Goal: Check status: Check status

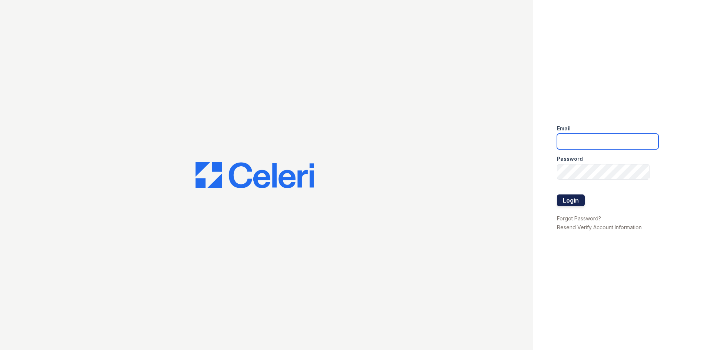
type input "kiarah.ward@trinity-pm.com"
click at [574, 198] on button "Login" at bounding box center [571, 200] width 28 height 12
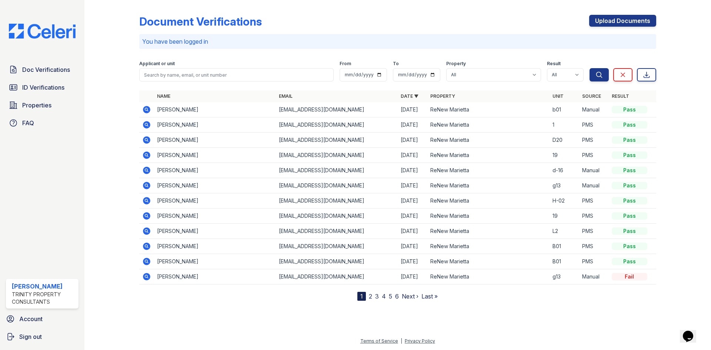
click at [146, 124] on icon at bounding box center [146, 124] width 2 height 2
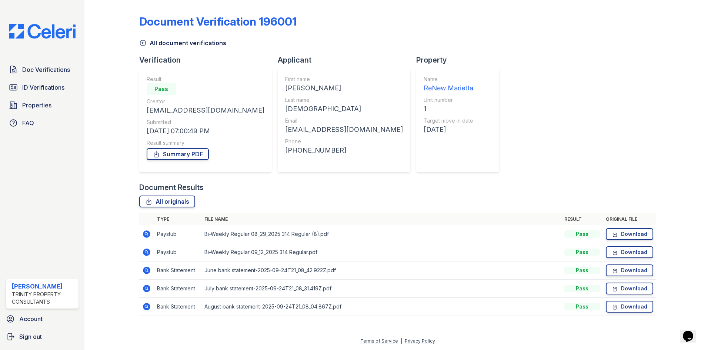
click at [143, 233] on icon at bounding box center [146, 233] width 7 height 7
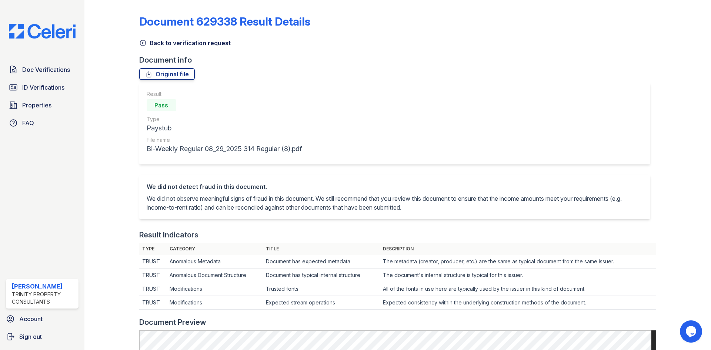
click at [139, 43] on icon at bounding box center [142, 42] width 7 height 7
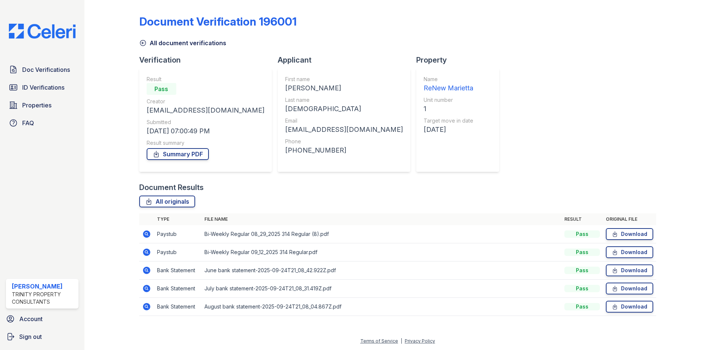
click at [149, 271] on icon at bounding box center [146, 270] width 7 height 7
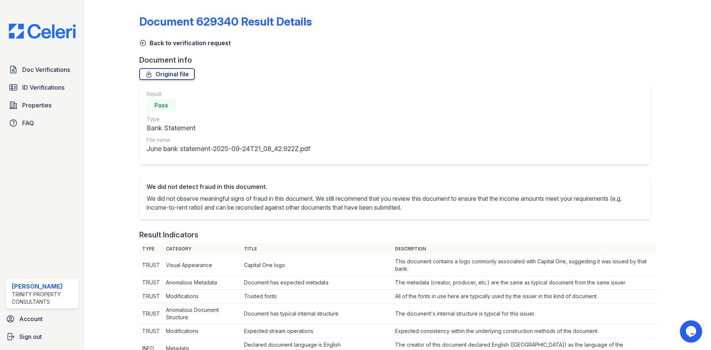
click at [145, 43] on icon at bounding box center [143, 43] width 6 height 6
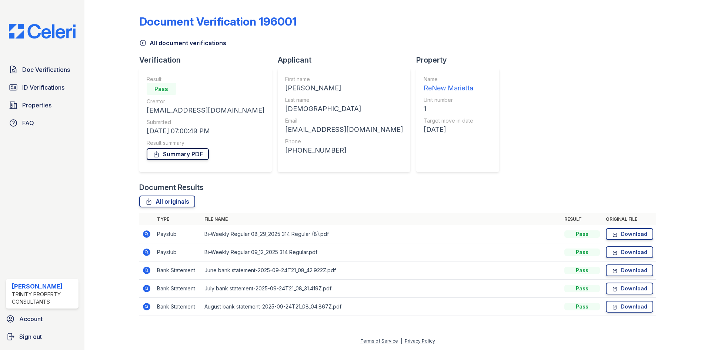
click at [176, 153] on link "Summary PDF" at bounding box center [178, 154] width 62 height 12
click at [143, 41] on icon at bounding box center [142, 42] width 7 height 7
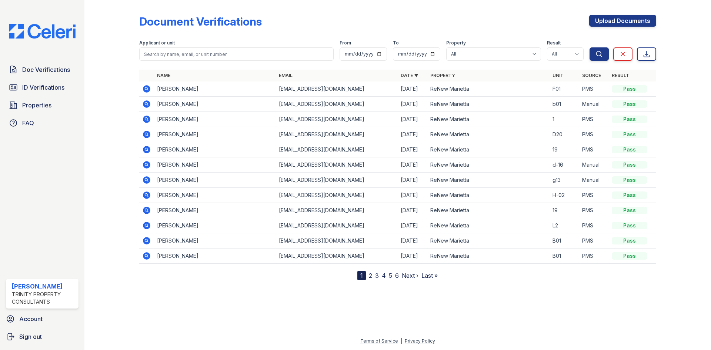
click at [149, 87] on icon at bounding box center [146, 88] width 7 height 7
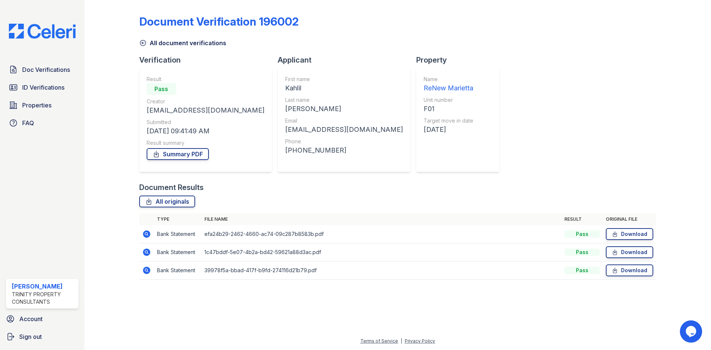
click at [145, 43] on icon at bounding box center [142, 42] width 7 height 7
